Goal: Task Accomplishment & Management: Complete application form

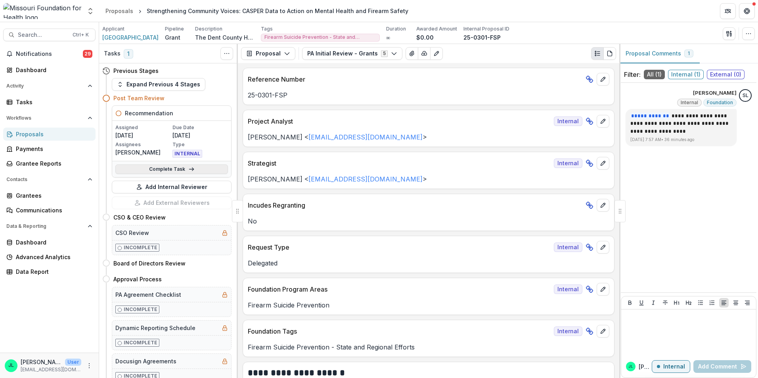
click at [176, 170] on link "Complete Task" at bounding box center [171, 170] width 113 height 10
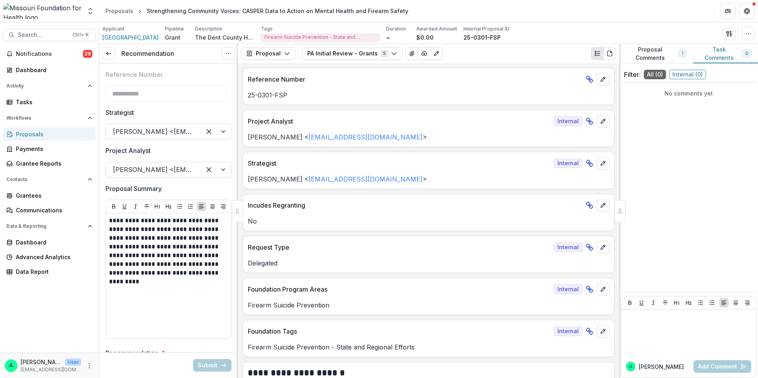
drag, startPoint x: 229, startPoint y: 55, endPoint x: 127, endPoint y: 59, distance: 102.0
click at [123, 20] on header "Description" at bounding box center [64, 13] width 120 height 14
click at [127, 59] on div "Recommendation View task Cancel Task" at bounding box center [168, 53] width 139 height 19
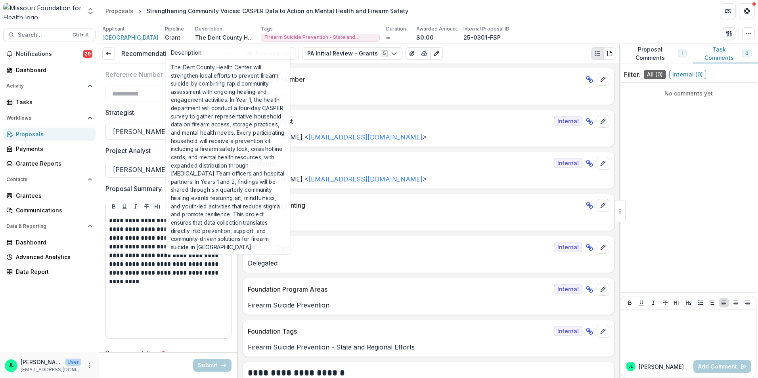
click at [225, 54] on icon "Options" at bounding box center [228, 53] width 6 height 6
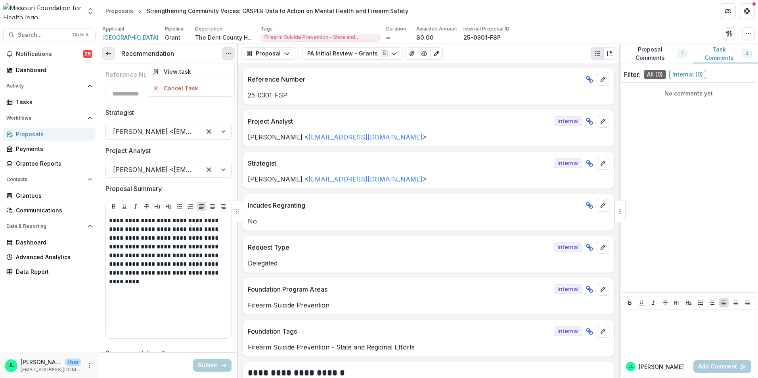
click at [111, 56] on icon at bounding box center [108, 53] width 6 height 6
click at [107, 53] on icon at bounding box center [108, 53] width 6 height 6
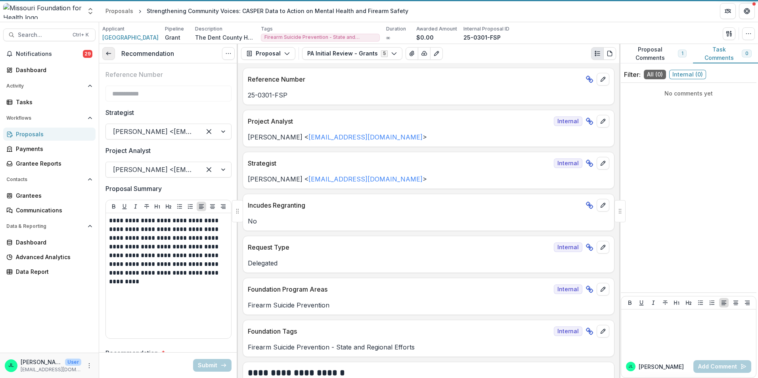
click at [107, 53] on polyline at bounding box center [107, 53] width 2 height 3
click at [106, 52] on icon at bounding box center [108, 53] width 6 height 6
click at [109, 57] on icon at bounding box center [108, 53] width 6 height 6
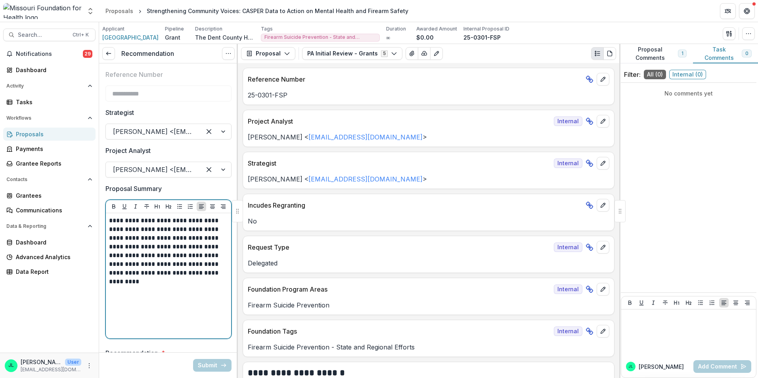
click at [110, 306] on div "**********" at bounding box center [168, 276] width 119 height 119
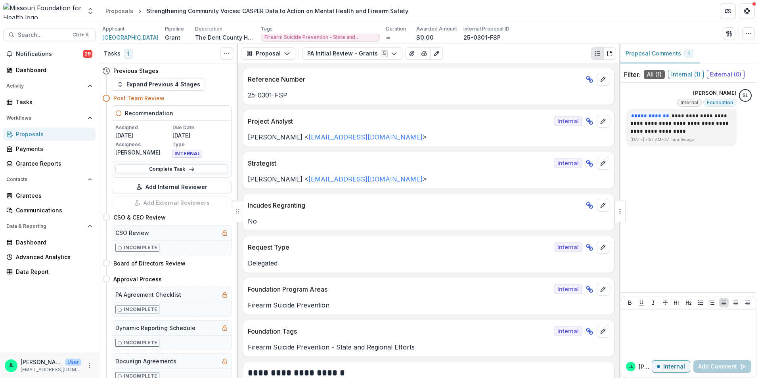
click at [182, 132] on p "10/07/2025" at bounding box center [201, 135] width 56 height 8
drag, startPoint x: 35, startPoint y: 69, endPoint x: 50, endPoint y: 86, distance: 23.1
click at [35, 69] on div "Dashboard" at bounding box center [52, 70] width 73 height 8
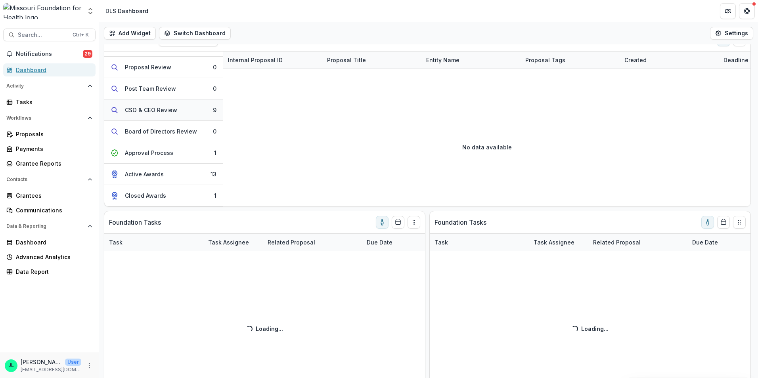
scroll to position [40, 0]
click at [169, 171] on div "Approval Process" at bounding box center [149, 171] width 48 height 8
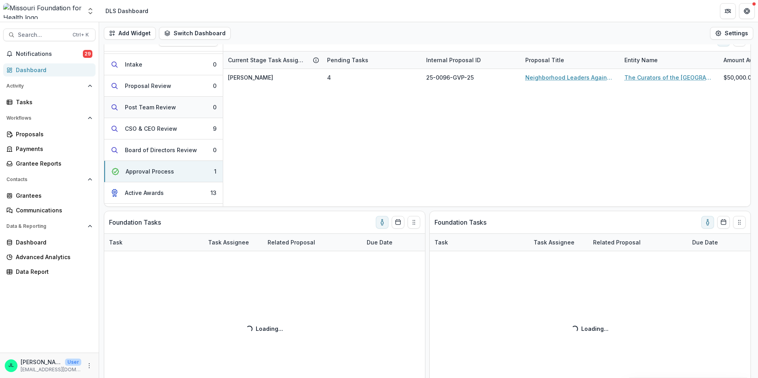
click at [155, 109] on div "Post Team Review" at bounding box center [150, 107] width 51 height 8
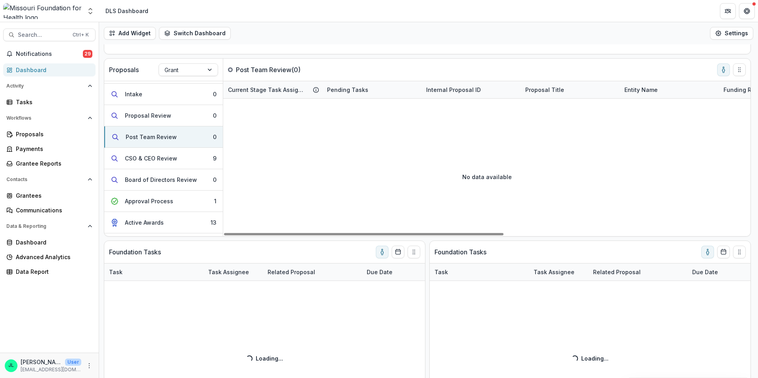
scroll to position [79, 0]
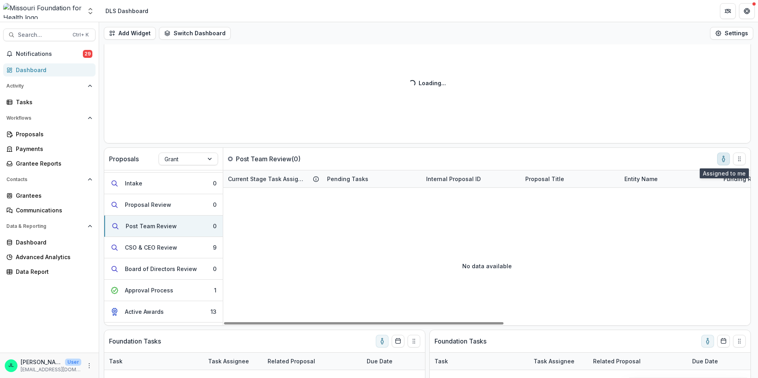
click at [723, 160] on icon "toggle-assigned-to-me" at bounding box center [724, 159] width 6 height 6
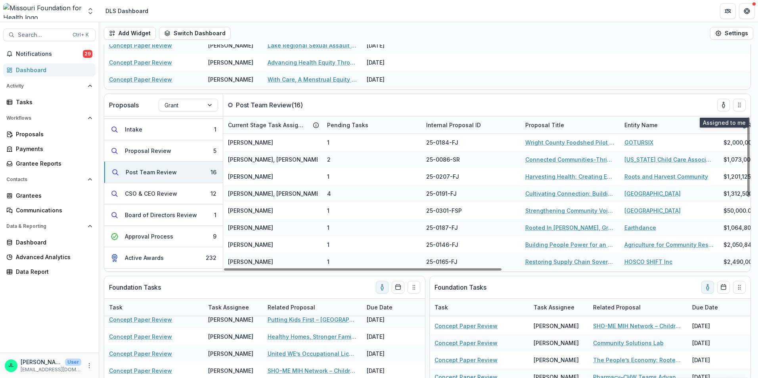
scroll to position [130, 0]
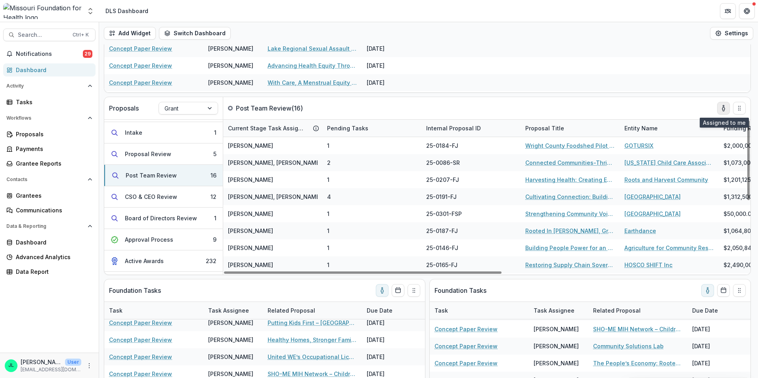
click at [719, 111] on button "toggle-assigned-to-me" at bounding box center [723, 108] width 13 height 13
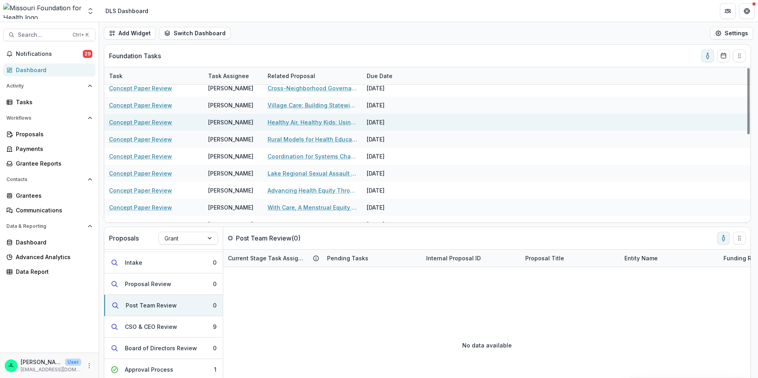
scroll to position [0, 0]
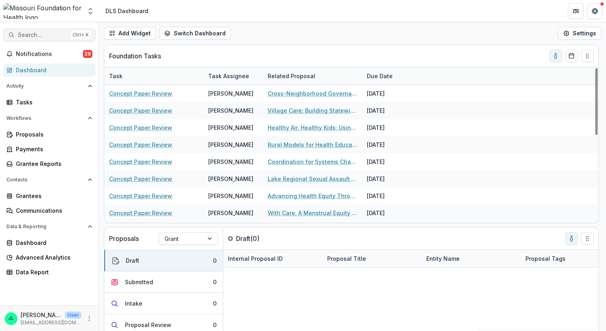
click at [36, 34] on span "Search..." at bounding box center [43, 35] width 50 height 7
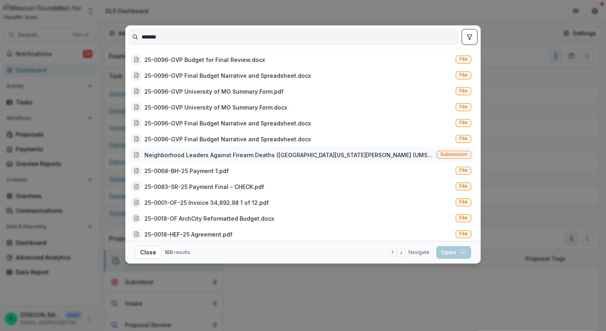
type input "*******"
click at [171, 151] on div "Neighborhood Leaders Against Firearm Deaths ([GEOGRAPHIC_DATA][US_STATE][PERSON…" at bounding box center [288, 155] width 289 height 8
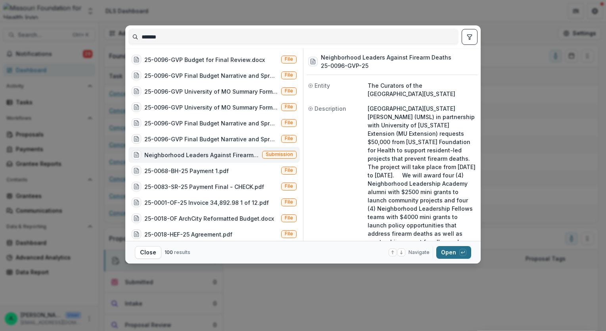
click at [445, 249] on button "Open with enter key" at bounding box center [453, 252] width 35 height 13
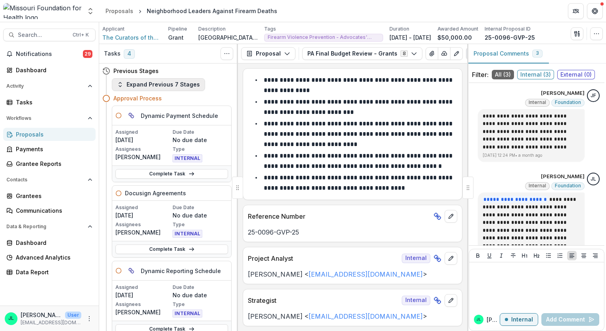
click at [141, 85] on button "Expand Previous 7 Stages" at bounding box center [158, 84] width 93 height 13
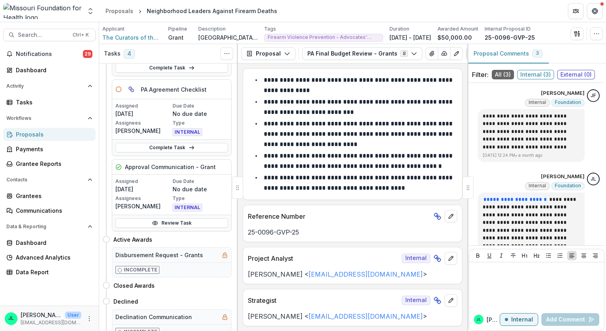
scroll to position [1428, 0]
click at [154, 219] on icon at bounding box center [155, 222] width 6 height 6
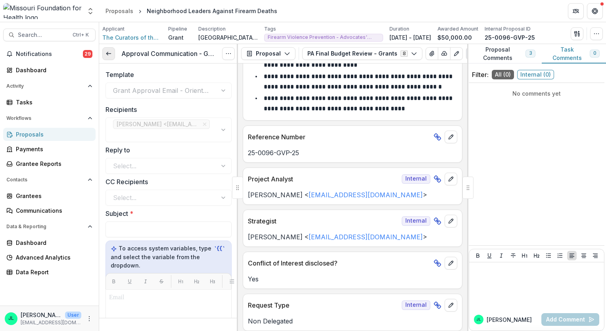
click at [106, 55] on icon at bounding box center [108, 53] width 6 height 6
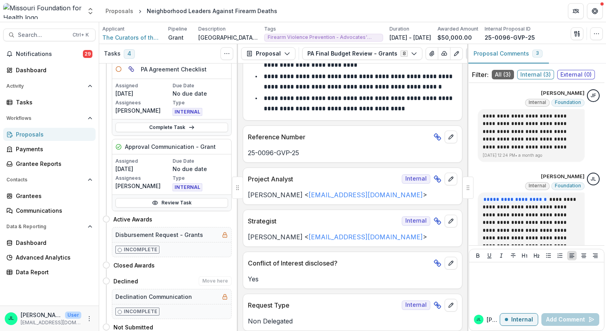
scroll to position [282, 0]
click at [164, 147] on h5 "Approval Communication - Grant" at bounding box center [170, 145] width 91 height 8
click at [170, 147] on h5 "Approval Communication - Grant" at bounding box center [170, 145] width 91 height 8
click at [169, 153] on div "Assigned [DATE] Due Date No due date Assignees [PERSON_NAME] Type INTERNAL" at bounding box center [171, 173] width 119 height 40
click at [186, 201] on link "Review Task" at bounding box center [171, 202] width 113 height 10
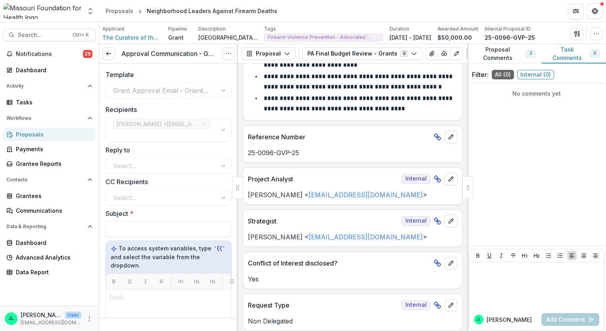
click at [175, 90] on div "Grant Approval Email - Orientation" at bounding box center [168, 90] width 126 height 16
click at [107, 56] on icon at bounding box center [108, 53] width 6 height 6
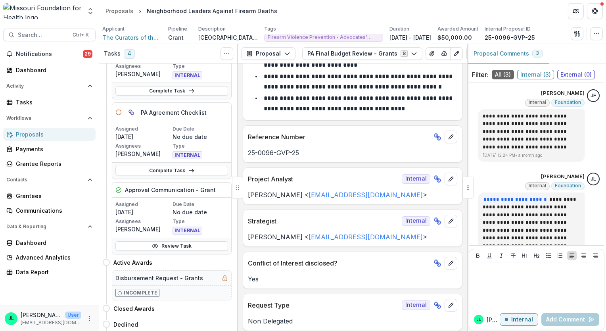
scroll to position [278, 0]
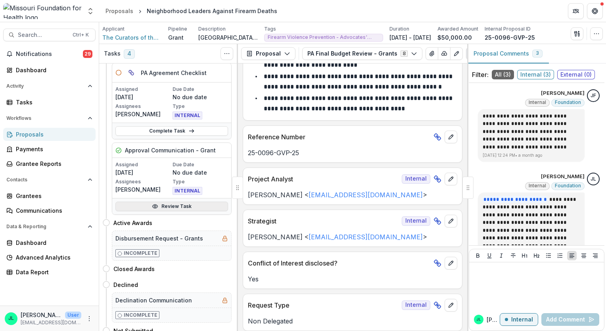
click at [158, 205] on link "Review Task" at bounding box center [171, 206] width 113 height 10
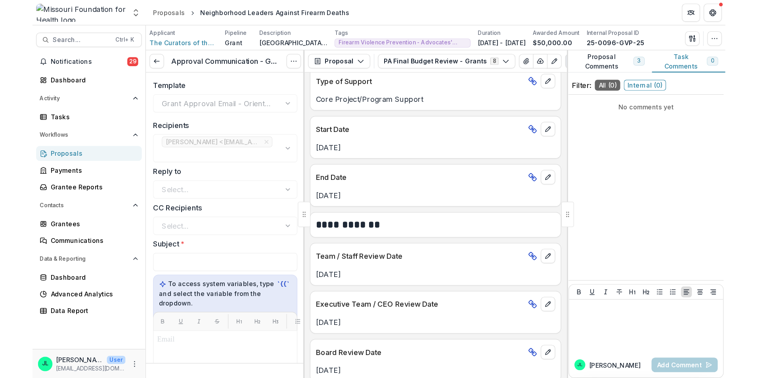
scroll to position [357, 0]
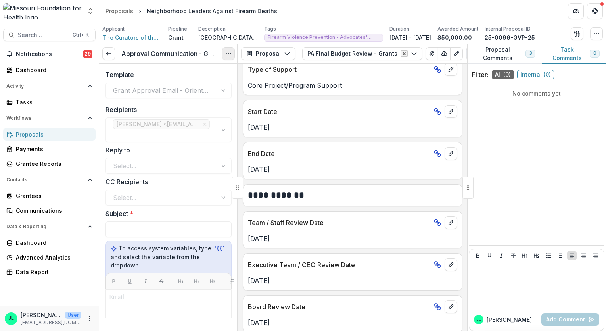
click at [230, 56] on icon "Options" at bounding box center [228, 53] width 6 height 6
click at [209, 76] on link "View task" at bounding box center [190, 71] width 85 height 13
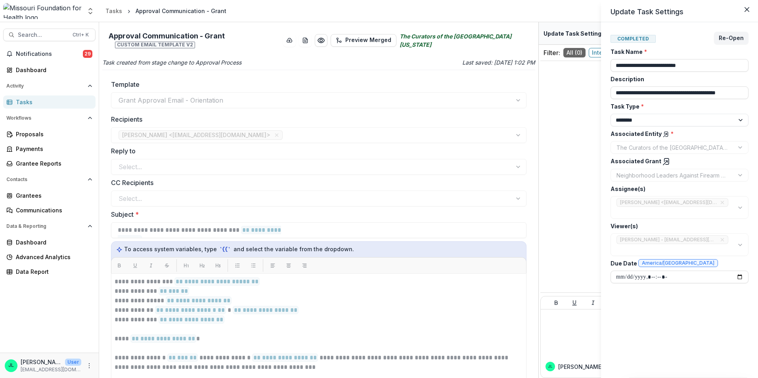
click at [41, 58] on div "**********" at bounding box center [379, 189] width 758 height 378
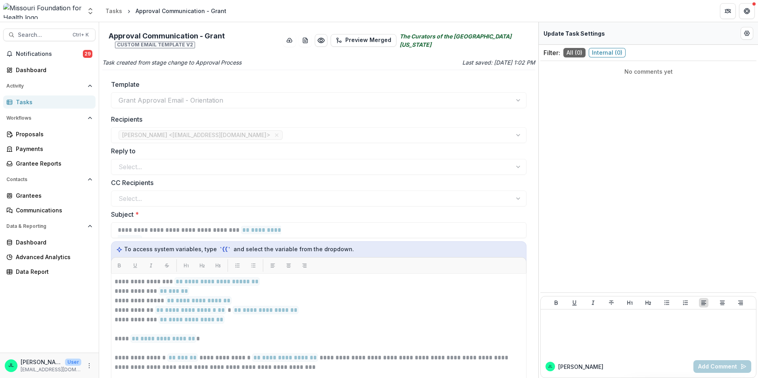
click at [41, 58] on button "Notifications 29" at bounding box center [49, 54] width 92 height 13
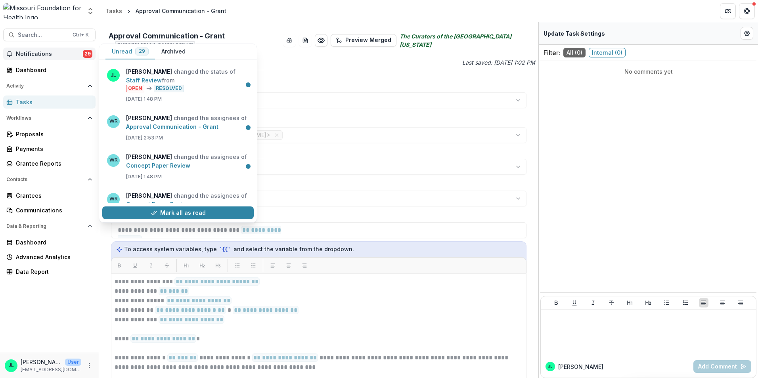
click at [67, 57] on span "Notifications" at bounding box center [49, 54] width 67 height 7
